Goal: Task Accomplishment & Management: Use online tool/utility

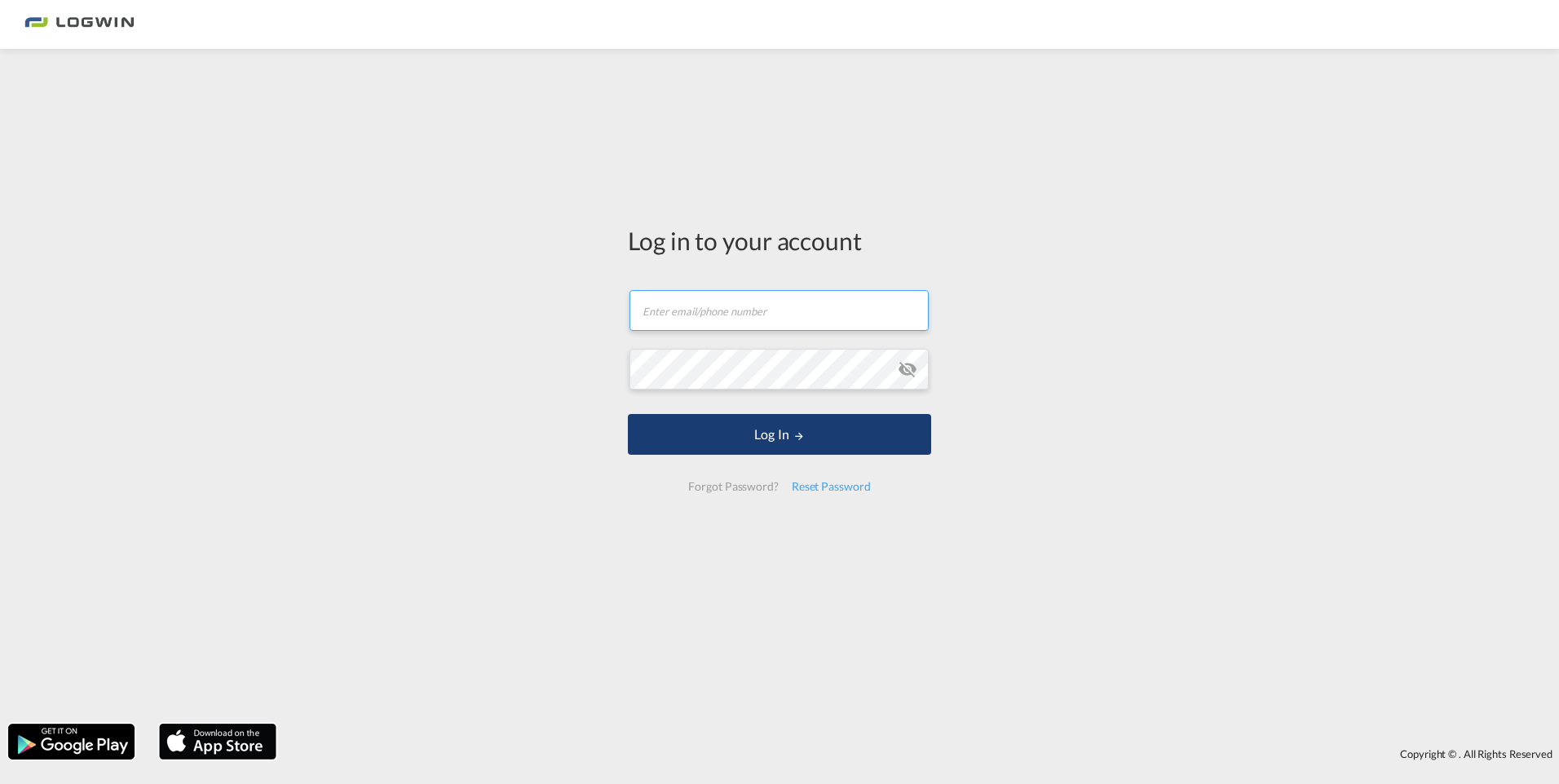
type input "saumia.robin@logwin-logistics.com"
click at [783, 444] on button "Log In" at bounding box center [780, 434] width 304 height 41
type input "saumia.robin@logwin-logistics.com"
